Goal: Check status

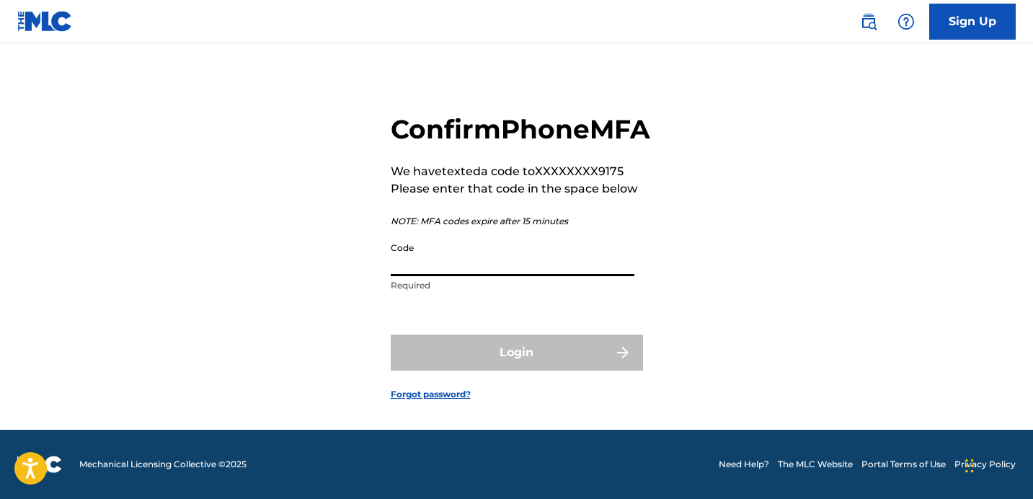
click at [464, 268] on input "Code" at bounding box center [513, 255] width 244 height 41
paste input "315265"
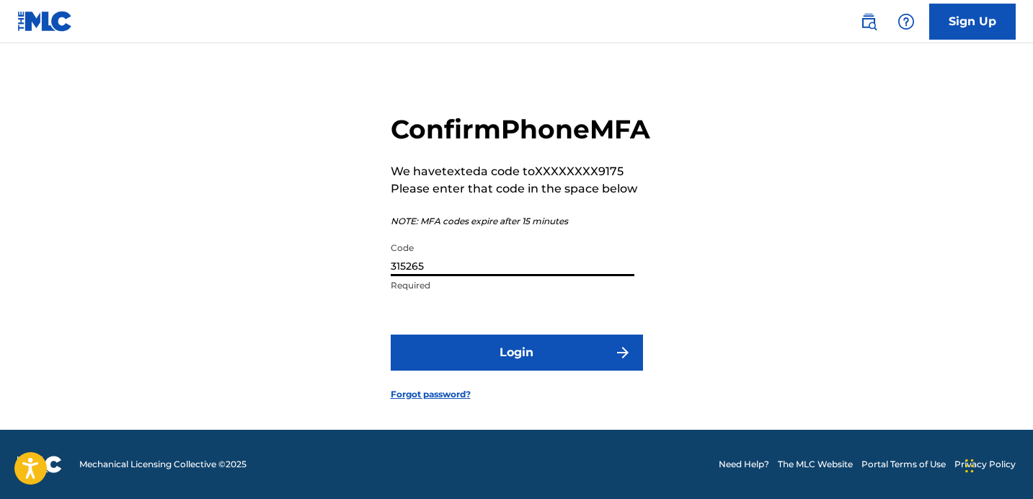
type input "315265"
click at [515, 382] on form "Confirm Phone MFA We have texted a code to XXXXXXXX9175 Please enter that code …" at bounding box center [517, 245] width 252 height 369
click at [515, 361] on button "Login" at bounding box center [517, 353] width 252 height 36
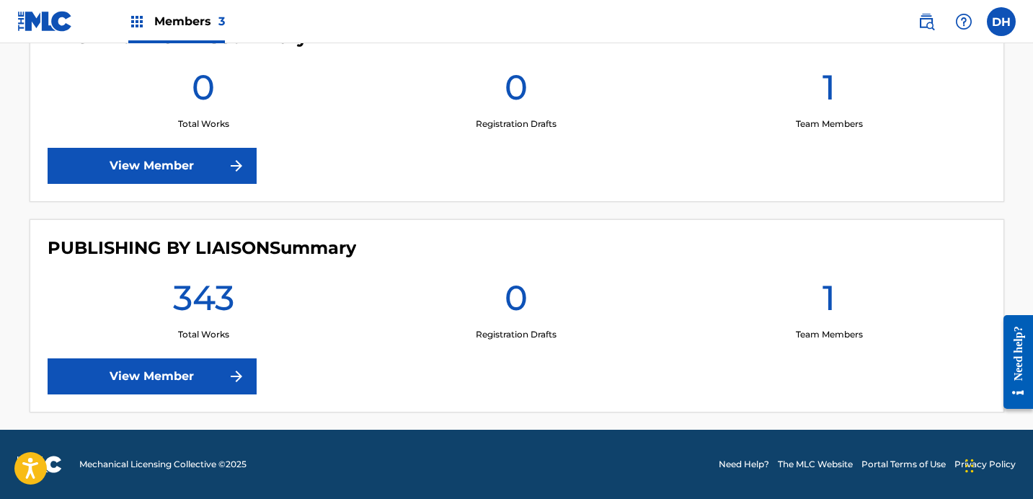
scroll to position [661, 0]
click at [197, 386] on link "View Member" at bounding box center [152, 376] width 209 height 36
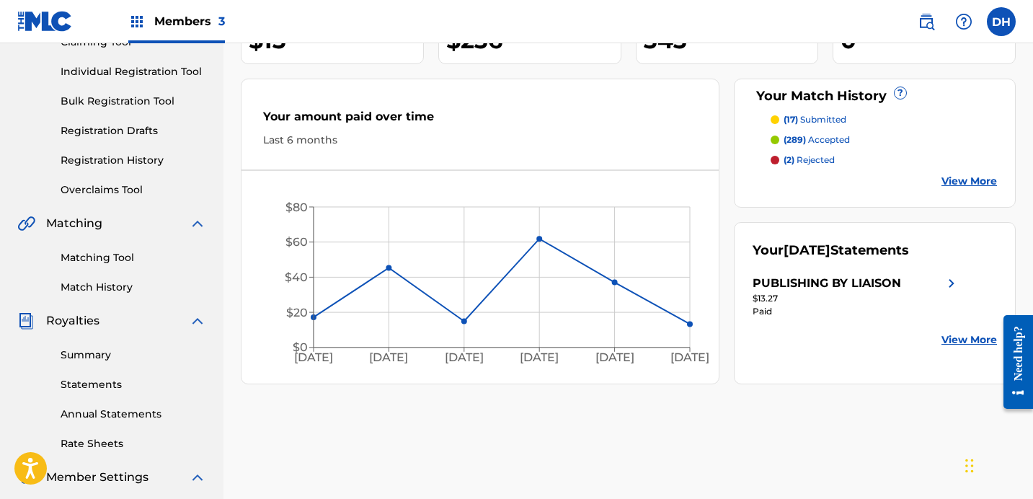
scroll to position [123, 0]
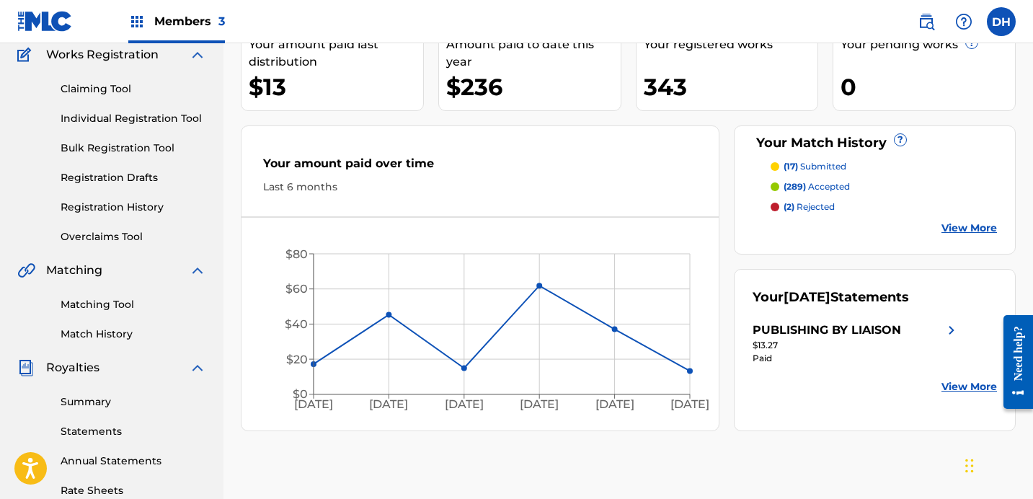
click at [75, 330] on link "Match History" at bounding box center [134, 334] width 146 height 15
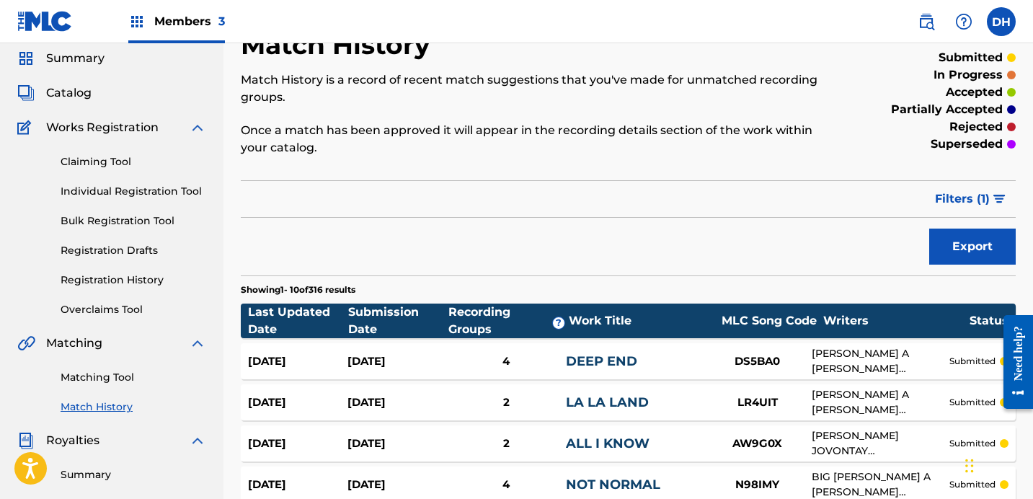
scroll to position [50, 0]
